Goal: Feedback & Contribution: Leave review/rating

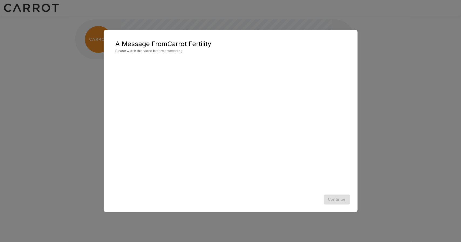
click at [152, 201] on div "Continue" at bounding box center [230, 200] width 243 height 14
click at [336, 199] on button "Continue" at bounding box center [337, 200] width 26 height 10
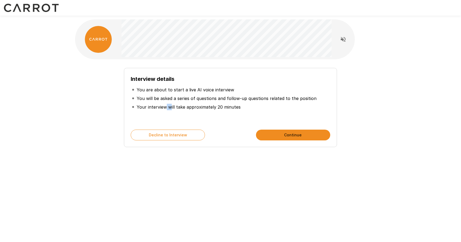
click at [172, 105] on p "Your interview will take approximately 20 minutes" at bounding box center [189, 107] width 104 height 6
click at [208, 104] on p "Your interview will take approximately 20 minutes" at bounding box center [189, 107] width 104 height 6
click at [276, 135] on button "Continue" at bounding box center [293, 135] width 74 height 11
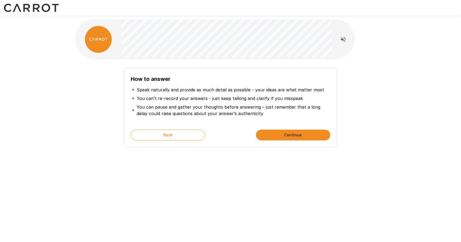
click at [281, 136] on button "Continue" at bounding box center [293, 135] width 74 height 11
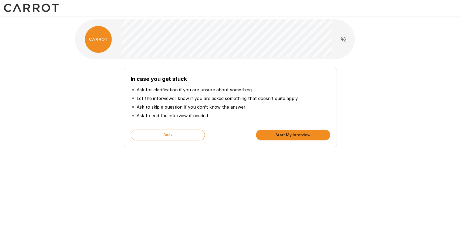
click at [299, 135] on button "Start My Interview" at bounding box center [293, 135] width 74 height 11
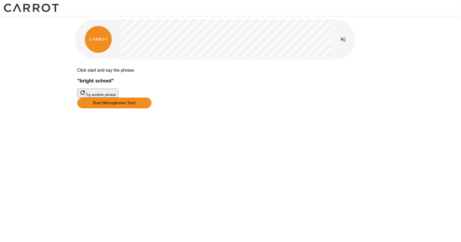
click at [151, 109] on button "Start Microphone Test" at bounding box center [114, 103] width 74 height 11
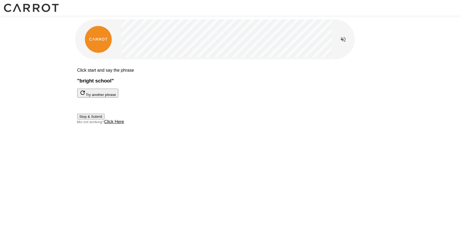
click at [104, 120] on button "Stop & Submit" at bounding box center [90, 117] width 27 height 6
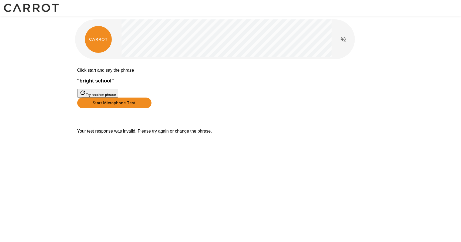
click at [151, 109] on button "Start Microphone Test" at bounding box center [114, 103] width 74 height 11
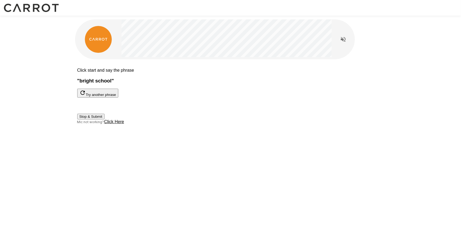
click at [104, 120] on button "Stop & Submit" at bounding box center [90, 117] width 27 height 6
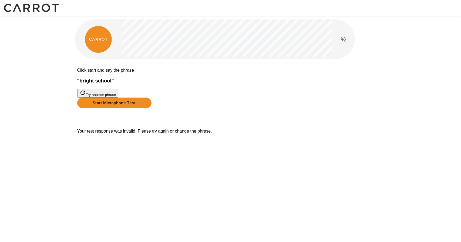
click at [118, 98] on button "Try another phrase" at bounding box center [97, 93] width 41 height 9
click at [151, 109] on button "Start Microphone Test" at bounding box center [114, 103] width 74 height 11
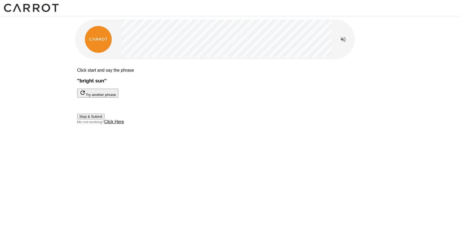
click at [104, 120] on button "Stop & Submit" at bounding box center [90, 117] width 27 height 6
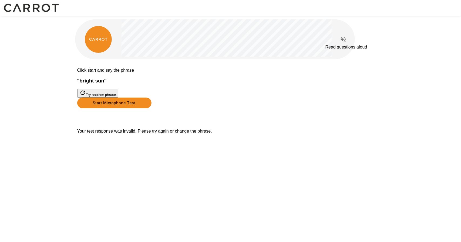
click at [343, 40] on icon "Read questions aloud" at bounding box center [343, 39] width 5 height 5
click at [343, 41] on icon "Stop reading questions aloud" at bounding box center [343, 39] width 5 height 5
drag, startPoint x: 200, startPoint y: 175, endPoint x: 241, endPoint y: 176, distance: 40.5
click at [208, 134] on p "Your test response was invalid. Please try again or change the phrase." at bounding box center [230, 131] width 307 height 5
drag, startPoint x: 256, startPoint y: 175, endPoint x: 301, endPoint y: 178, distance: 45.5
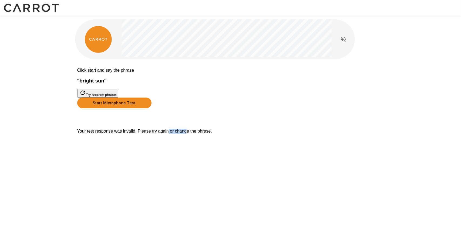
click at [289, 134] on p "Your test response was invalid. Please try again or change the phrase." at bounding box center [230, 131] width 307 height 5
click at [295, 134] on p "Your test response was invalid. Please try again or change the phrase." at bounding box center [230, 131] width 307 height 5
drag, startPoint x: 296, startPoint y: 176, endPoint x: 253, endPoint y: 176, distance: 42.9
click at [254, 134] on p "Your test response was invalid. Please try again or change the phrase." at bounding box center [230, 131] width 307 height 5
drag, startPoint x: 236, startPoint y: 176, endPoint x: 224, endPoint y: 175, distance: 11.6
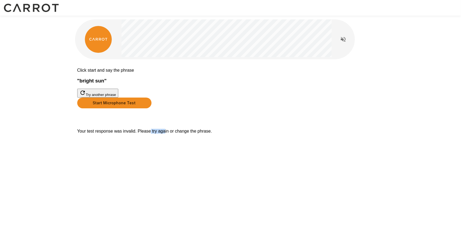
click at [229, 134] on p "Your test response was invalid. Please try again or change the phrase." at bounding box center [230, 131] width 307 height 5
click at [225, 134] on p "Your test response was invalid. Please try again or change the phrase." at bounding box center [230, 131] width 307 height 5
click at [208, 134] on p "Your test response was invalid. Please try again or change the phrase." at bounding box center [230, 131] width 307 height 5
click at [264, 184] on div "Click start and say the phrase " bright sun " Try another phrase Start Micropho…" at bounding box center [231, 92] width 324 height 184
click at [135, 95] on div "Click start and say the phrase " bright sun " Try another phrase" at bounding box center [230, 83] width 307 height 30
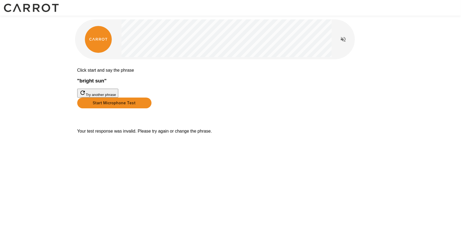
click at [151, 109] on button "Start Microphone Test" at bounding box center [114, 103] width 74 height 11
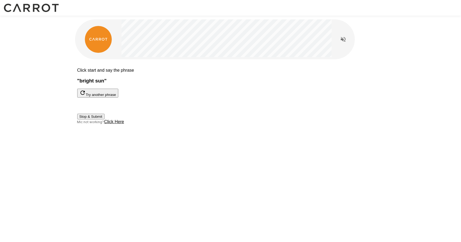
click at [124, 124] on u "Click Here" at bounding box center [114, 122] width 20 height 5
click at [104, 120] on button "Stop & Submit" at bounding box center [90, 117] width 27 height 6
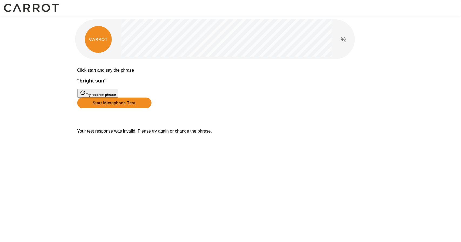
click at [151, 109] on button "Start Microphone Test" at bounding box center [114, 103] width 74 height 11
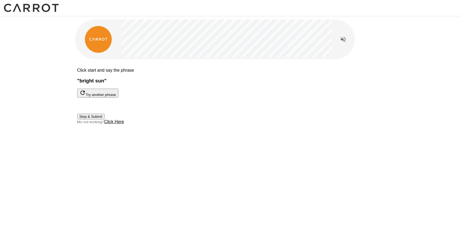
click at [104, 120] on button "Stop & Submit" at bounding box center [90, 117] width 27 height 6
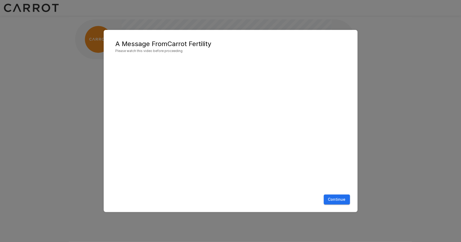
click at [346, 201] on button "Continue" at bounding box center [337, 200] width 26 height 10
click at [332, 201] on button "Continue" at bounding box center [337, 200] width 26 height 10
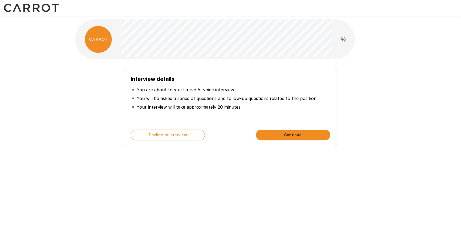
click at [284, 133] on button "Continue" at bounding box center [293, 135] width 74 height 11
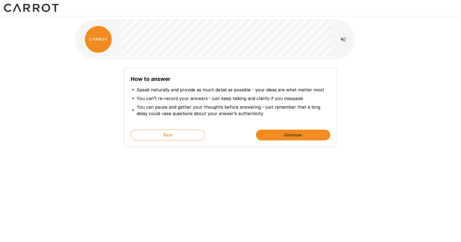
click at [294, 135] on button "Continue" at bounding box center [293, 135] width 74 height 11
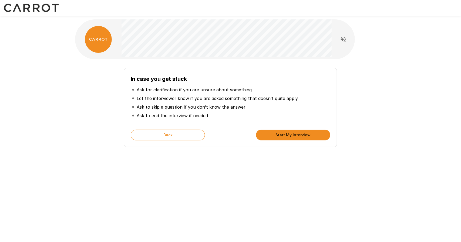
click at [286, 135] on button "Start My Interview" at bounding box center [293, 135] width 74 height 11
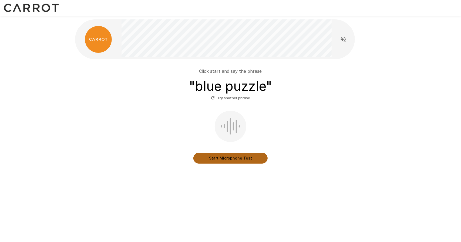
click at [212, 158] on button "Start Microphone Test" at bounding box center [230, 158] width 74 height 11
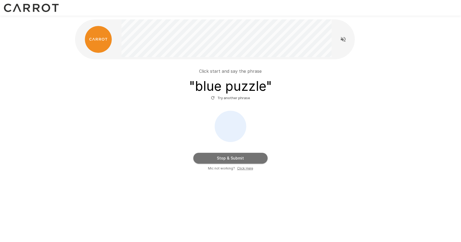
click at [212, 158] on button "Stop & Submit" at bounding box center [230, 158] width 74 height 11
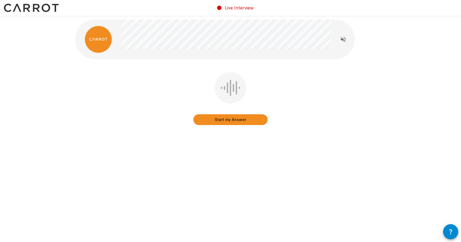
click at [244, 125] on div "Start my Answer" at bounding box center [230, 99] width 74 height 55
click at [252, 117] on button "Start my Answer" at bounding box center [230, 119] width 74 height 11
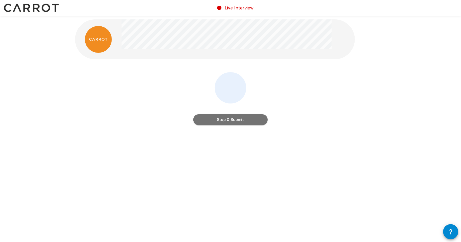
click at [252, 117] on button "Stop & Submit" at bounding box center [230, 119] width 74 height 11
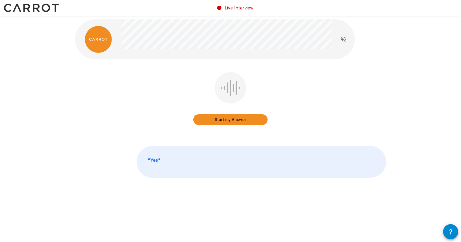
click at [252, 117] on button "Start my Answer" at bounding box center [230, 119] width 74 height 11
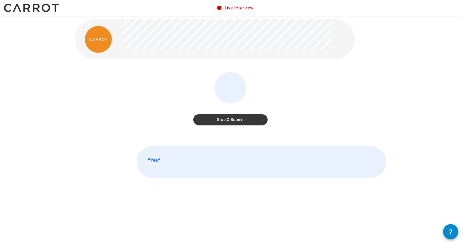
click at [252, 117] on button "Stop & Submit" at bounding box center [230, 119] width 74 height 11
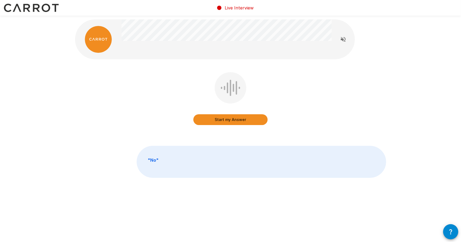
click at [252, 117] on button "Start my Answer" at bounding box center [230, 119] width 74 height 11
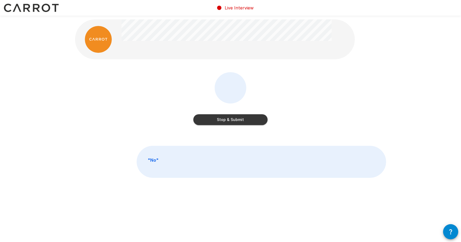
click at [252, 117] on button "Stop & Submit" at bounding box center [230, 119] width 74 height 11
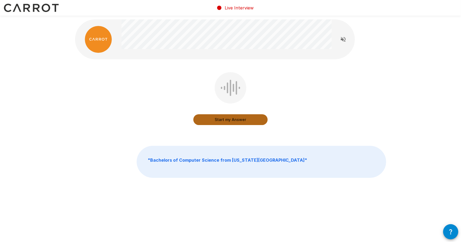
click at [252, 117] on button "Start my Answer" at bounding box center [230, 119] width 74 height 11
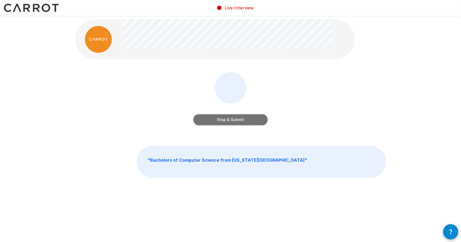
click at [252, 117] on button "Stop & Submit" at bounding box center [230, 119] width 74 height 11
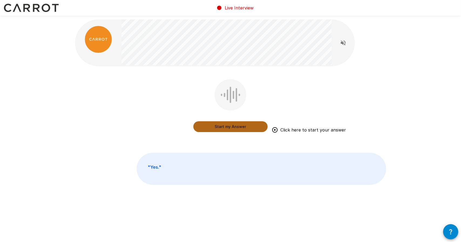
click at [261, 128] on button "Start my Answer" at bounding box center [230, 126] width 74 height 11
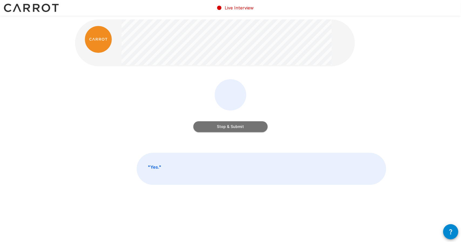
click at [261, 128] on button "Stop & Submit" at bounding box center [230, 126] width 74 height 11
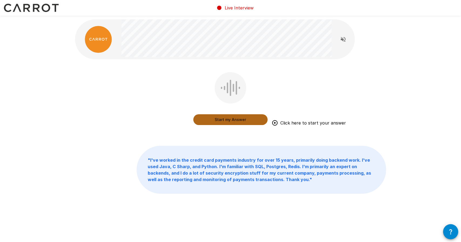
click at [254, 120] on button "Start my Answer" at bounding box center [230, 119] width 74 height 11
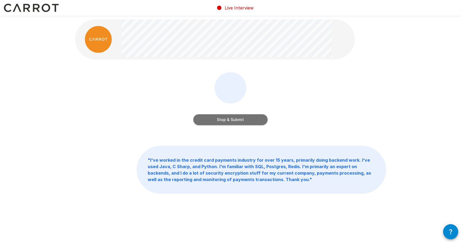
click at [254, 120] on button "Stop & Submit" at bounding box center [230, 119] width 74 height 11
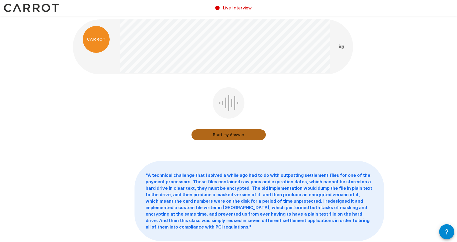
click at [230, 134] on button "Start my Answer" at bounding box center [228, 135] width 74 height 11
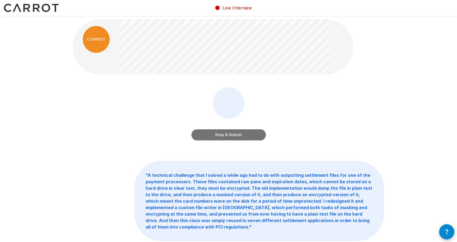
click at [230, 134] on button "Stop & Submit" at bounding box center [228, 135] width 74 height 11
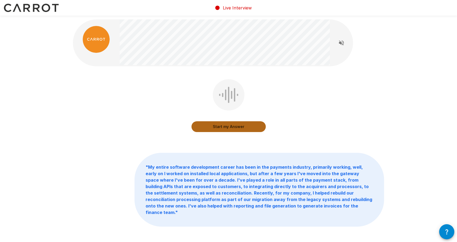
click at [235, 130] on button "Start my Answer" at bounding box center [228, 126] width 74 height 11
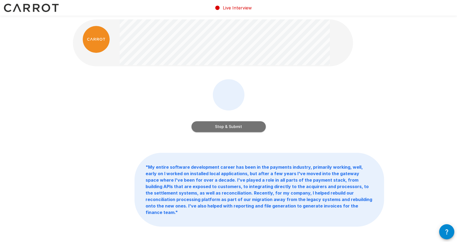
click at [252, 123] on button "Stop & Submit" at bounding box center [228, 126] width 74 height 11
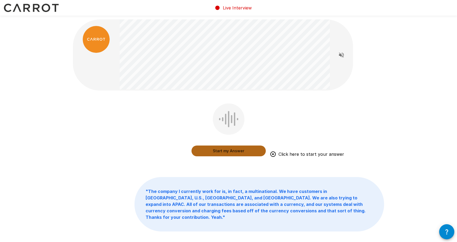
click at [210, 153] on button "Start my Answer" at bounding box center [228, 151] width 74 height 11
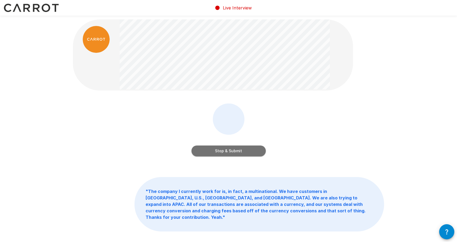
click at [245, 149] on button "Stop & Submit" at bounding box center [228, 151] width 74 height 11
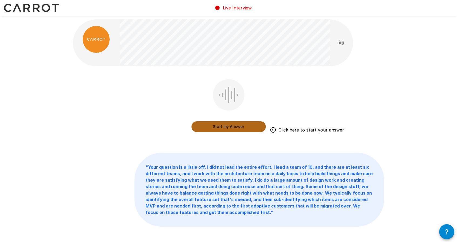
click at [253, 125] on button "Start my Answer" at bounding box center [228, 126] width 74 height 11
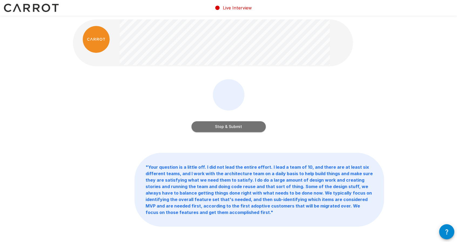
click at [253, 125] on button "Stop & Submit" at bounding box center [228, 126] width 74 height 11
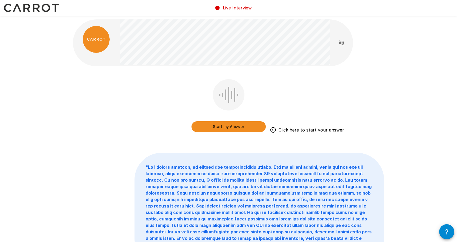
click at [254, 125] on button "Start my Answer" at bounding box center [228, 126] width 74 height 11
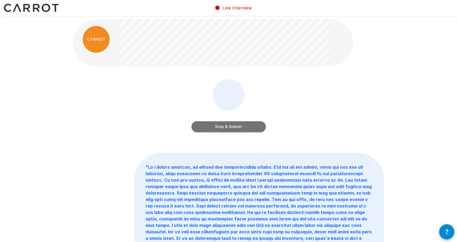
click at [242, 127] on button "Stop & Submit" at bounding box center [228, 126] width 74 height 11
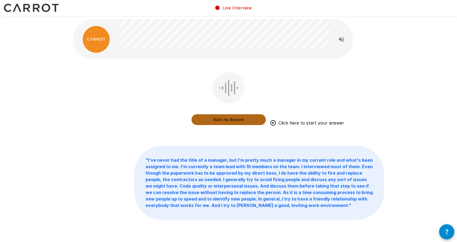
click at [206, 120] on button "Start my Answer" at bounding box center [228, 119] width 74 height 11
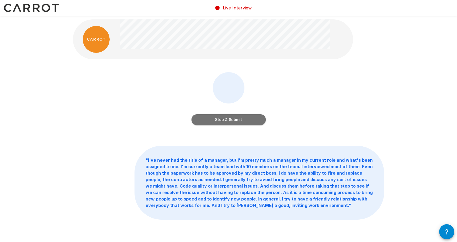
click at [206, 120] on button "Stop & Submit" at bounding box center [228, 119] width 74 height 11
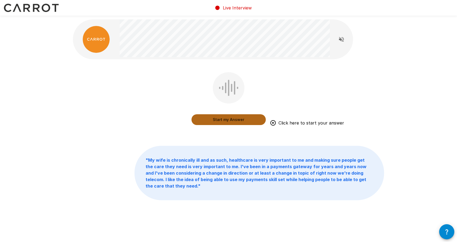
click at [252, 122] on button "Start my Answer" at bounding box center [228, 119] width 74 height 11
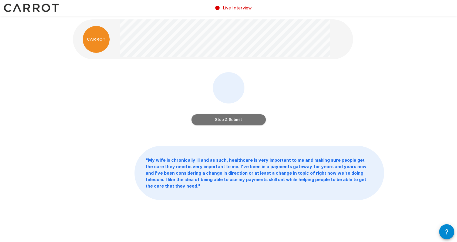
click at [252, 122] on button "Stop & Submit" at bounding box center [228, 119] width 74 height 11
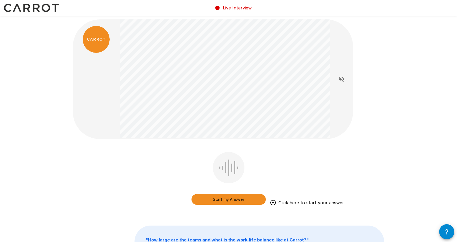
click at [257, 202] on button "Start my Answer" at bounding box center [228, 199] width 74 height 11
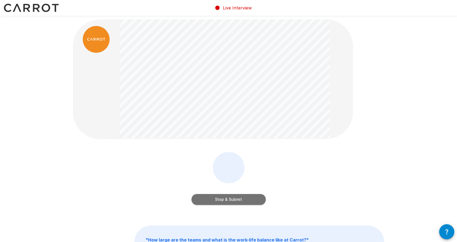
click at [257, 202] on button "Stop & Submit" at bounding box center [228, 199] width 74 height 11
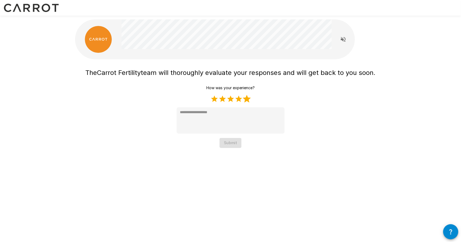
click at [249, 99] on label "5 Stars" at bounding box center [247, 99] width 8 height 8
type textarea "*"
click at [229, 146] on button "Submit" at bounding box center [230, 143] width 22 height 10
